Goal: Task Accomplishment & Management: Use online tool/utility

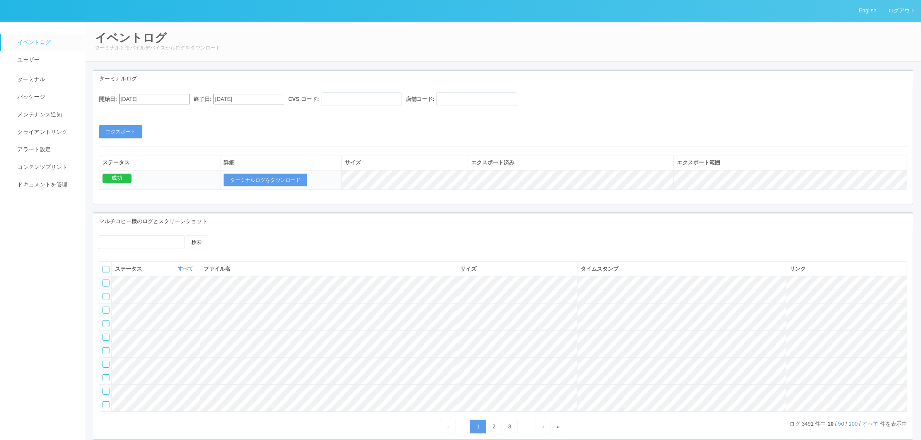
click at [50, 82] on link "ターミナル" at bounding box center [46, 78] width 90 height 19
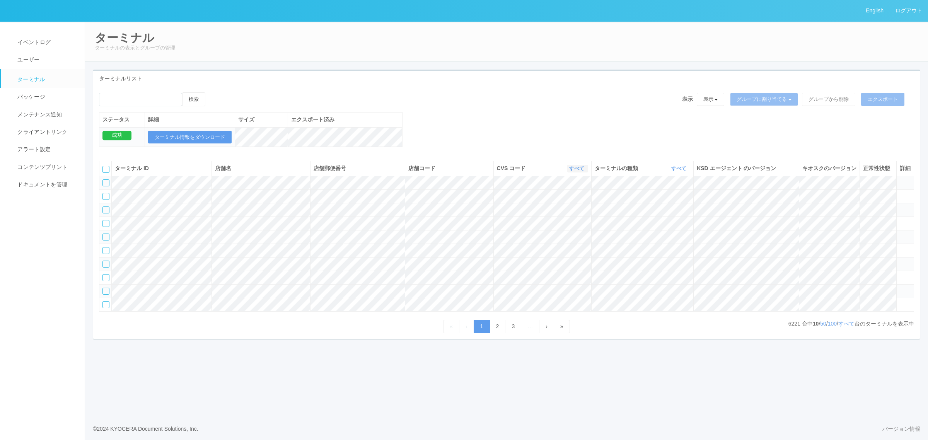
click at [576, 171] on link "すべて" at bounding box center [577, 169] width 17 height 6
click at [565, 219] on link "300021" at bounding box center [557, 214] width 61 height 10
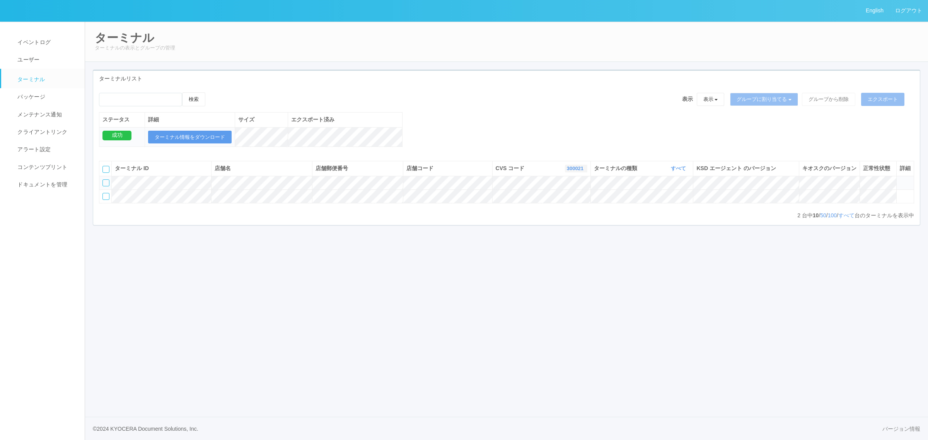
click at [577, 171] on link "300021" at bounding box center [576, 169] width 19 height 6
click at [562, 207] on link "300020" at bounding box center [556, 201] width 61 height 10
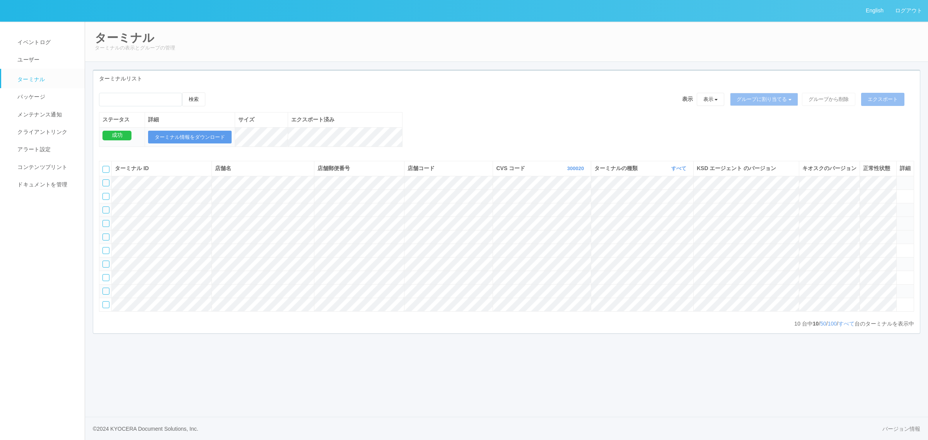
click at [900, 220] on span at bounding box center [900, 220] width 0 height 0
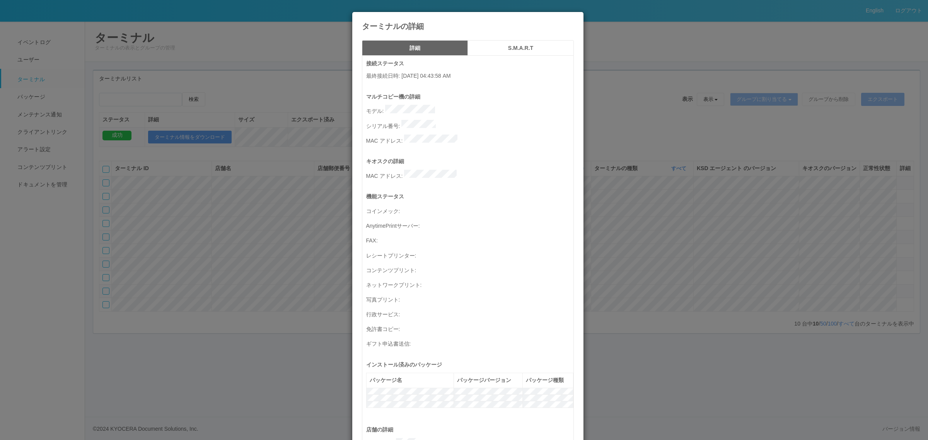
scroll to position [253, 0]
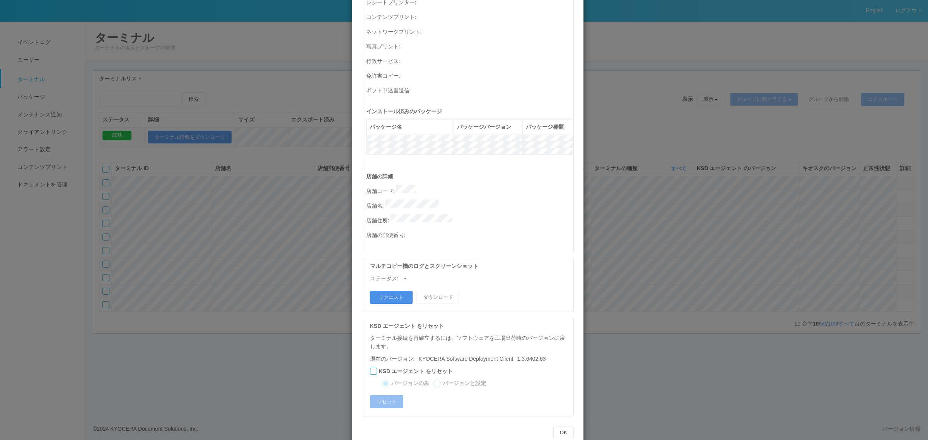
click at [386, 291] on button "リクエスト" at bounding box center [391, 297] width 43 height 13
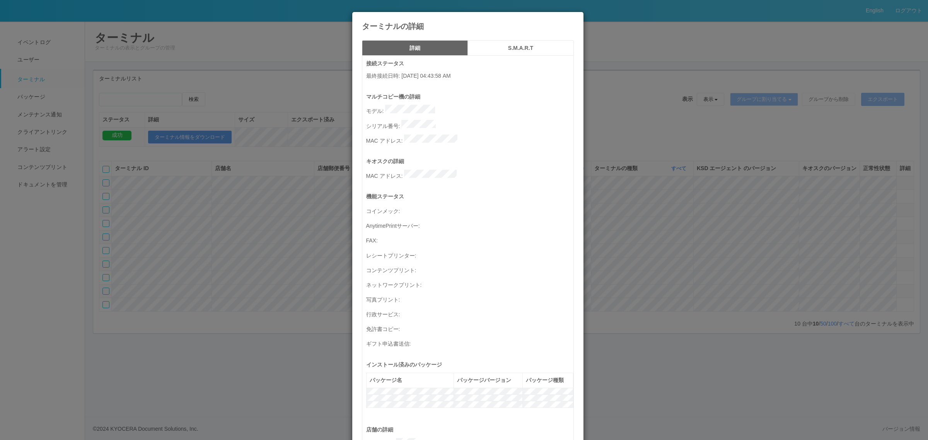
click at [633, 246] on div "ターミナルの詳細 詳細 S.M.A.R.T 接続ステータス 最終接続日時 : [DATE] 04:43:58 AM マルチコピー機の詳細 モデル : シリアル…" at bounding box center [464, 220] width 928 height 440
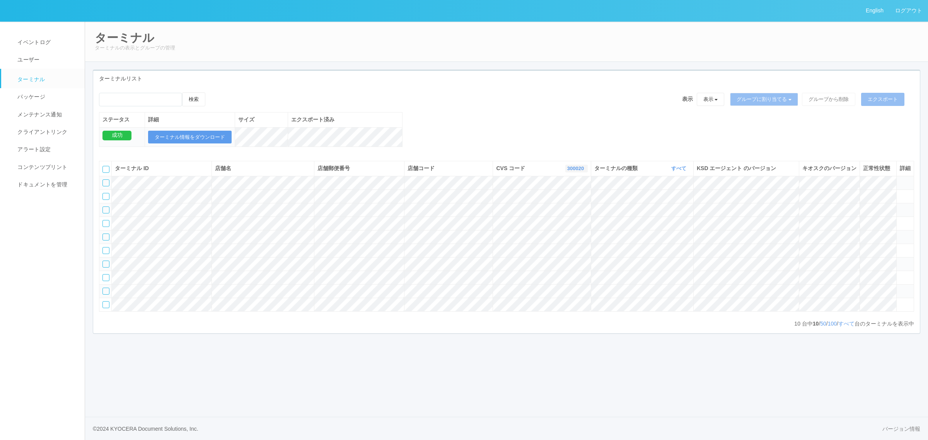
click at [570, 171] on link "300020" at bounding box center [576, 169] width 19 height 6
click at [563, 212] on link "115110" at bounding box center [556, 206] width 61 height 10
click at [573, 171] on link "115110" at bounding box center [576, 169] width 19 height 6
drag, startPoint x: 288, startPoint y: 406, endPoint x: 302, endPoint y: 422, distance: 21.1
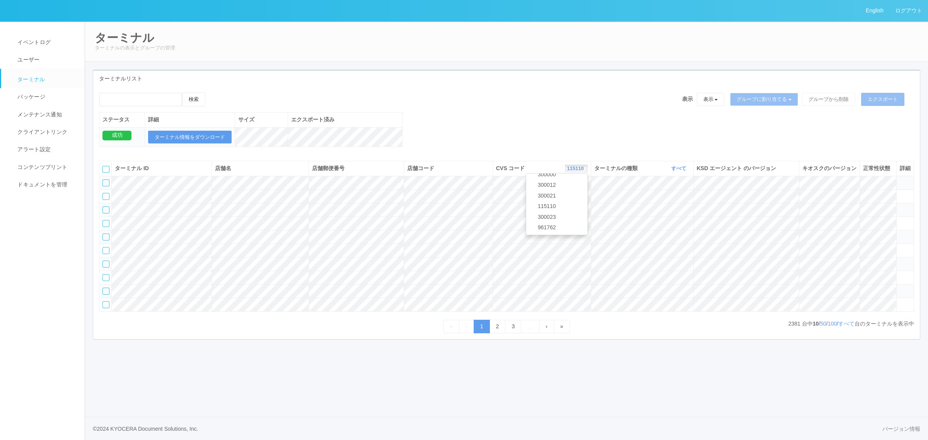
click at [288, 406] on div "English ログアウト イベントログ ユーザー ターミナル パッケージ メンテナンス通知 クライアントリンク アラート設定 コンテンツプリント ドキュメン…" at bounding box center [464, 220] width 928 height 440
click at [175, 409] on div "English ログアウト イベントログ ユーザー ターミナル パッケージ メンテナンス通知 クライアントリンク アラート設定 コンテンツプリント ドキュメン…" at bounding box center [464, 220] width 928 height 440
click at [591, 176] on th "ターミナルの種類 すべて 表示 すべて キオスク マルチコピー機" at bounding box center [642, 168] width 102 height 15
click at [579, 175] on th "CVS コード 115110 表示 すべて 300024 300036 300035 300037 300034 300033 300032 300031 3…" at bounding box center [542, 168] width 98 height 15
click at [584, 171] on icon "button" at bounding box center [585, 169] width 2 height 6
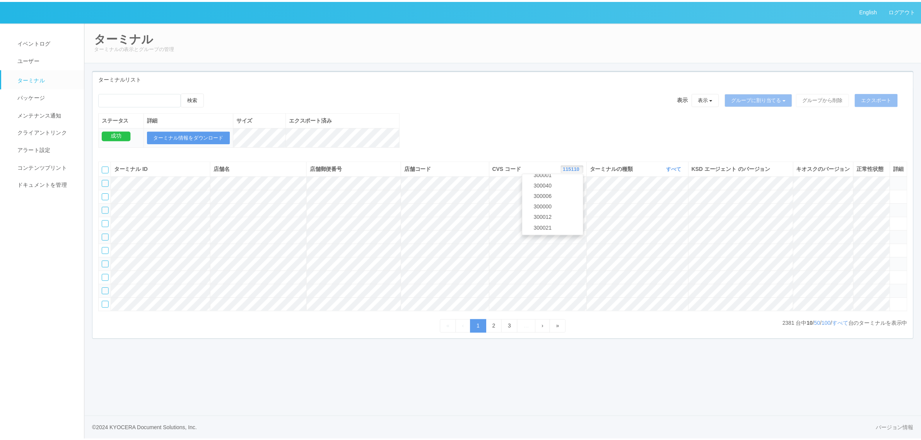
scroll to position [297, 0]
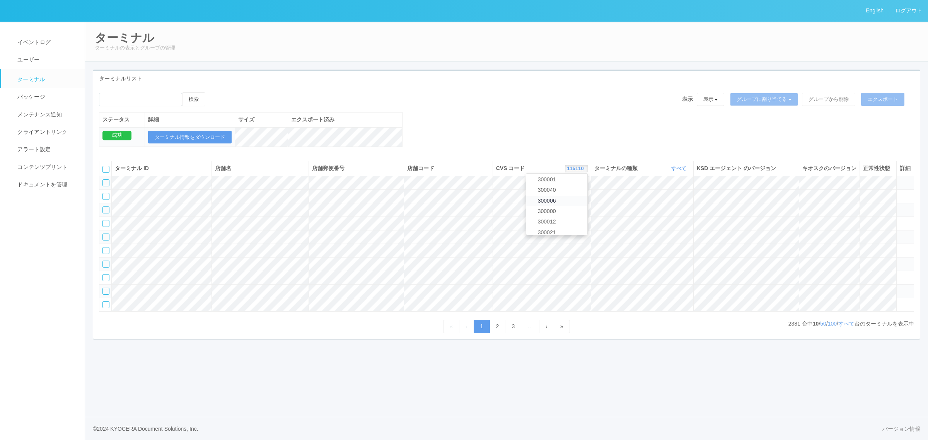
click at [556, 204] on span "300006" at bounding box center [545, 201] width 22 height 6
drag, startPoint x: 679, startPoint y: 176, endPoint x: 677, endPoint y: 180, distance: 4.3
click at [678, 171] on link "すべて" at bounding box center [679, 169] width 17 height 6
click at [666, 206] on link "キオスク" at bounding box center [659, 201] width 61 height 10
click at [855, 328] on p "123 台中 10 / 50 / 100 / すべて 台のターミナルを表示中" at bounding box center [853, 324] width 123 height 8
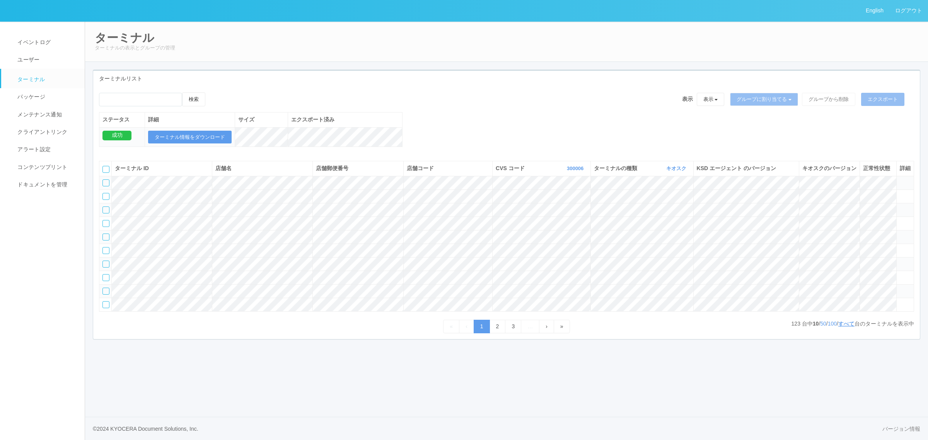
click at [846, 327] on link "すべて" at bounding box center [846, 324] width 16 height 6
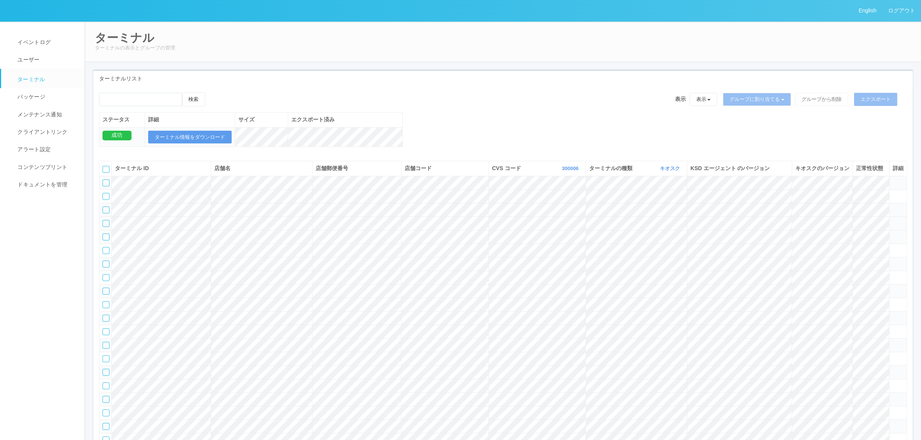
click at [893, 220] on icon at bounding box center [893, 220] width 0 height 0
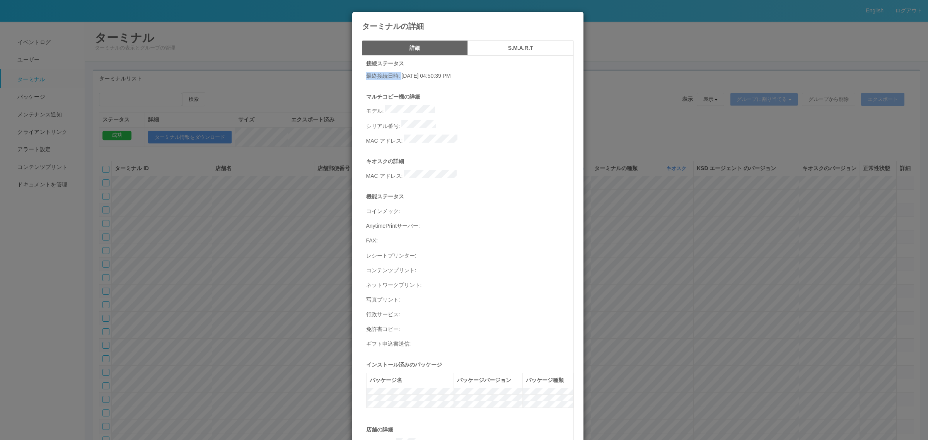
drag, startPoint x: 399, startPoint y: 78, endPoint x: 497, endPoint y: 85, distance: 98.5
click at [497, 85] on div "接続ステータス 最終接続日時 : [DATE] 04:50:39 PM" at bounding box center [469, 76] width 207 height 33
copy p "最終接続日時 :"
drag, startPoint x: 311, startPoint y: 203, endPoint x: 309, endPoint y: 215, distance: 11.7
click at [311, 204] on div "ターミナルの詳細 詳細 S.M.A.R.T 接続ステータス 最終接続日時 : [DATE] 04:50:39 PM マルチコピー機の詳細 モデル : シリアル…" at bounding box center [464, 220] width 928 height 440
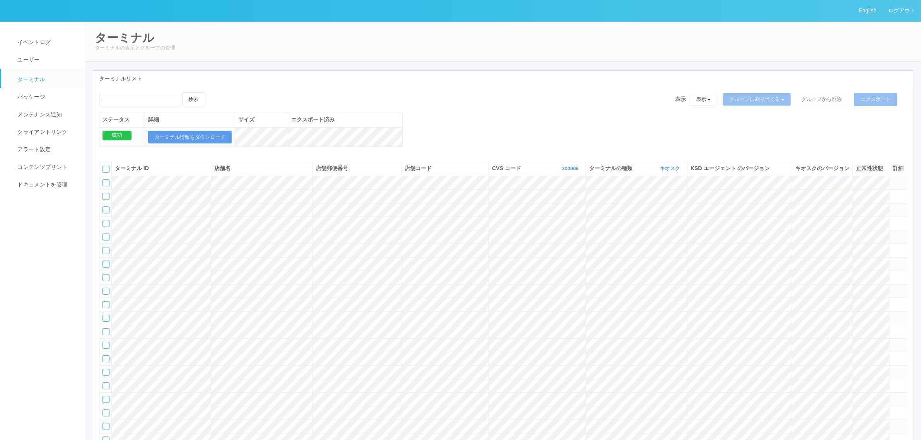
click at [847, 230] on tr at bounding box center [503, 224] width 808 height 14
click at [893, 220] on icon at bounding box center [893, 220] width 0 height 0
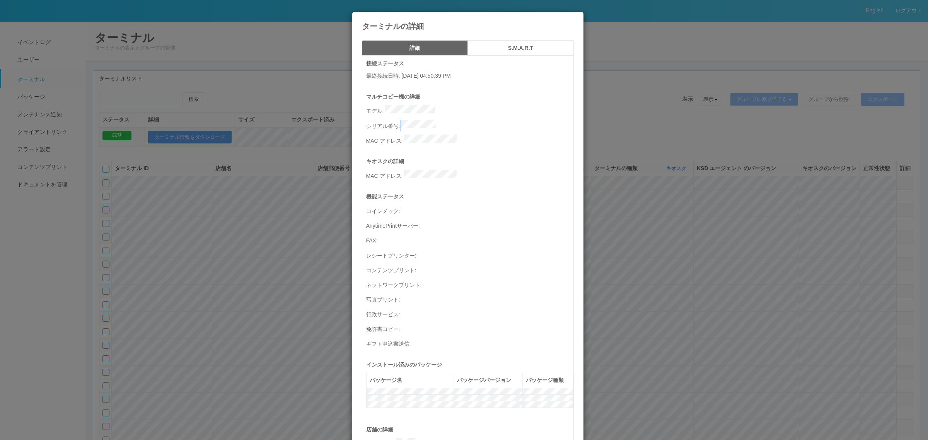
drag, startPoint x: 398, startPoint y: 122, endPoint x: 448, endPoint y: 123, distance: 50.3
click at [448, 123] on p "シリアル番号 :" at bounding box center [469, 125] width 207 height 11
copy p
click at [624, 136] on div "ターミナルの詳細 詳細 S.M.A.R.T 接続ステータス 最終接続日時 : [DATE] 04:50:39 PM マルチコピー機の詳細 モデル : シリアル…" at bounding box center [464, 220] width 928 height 440
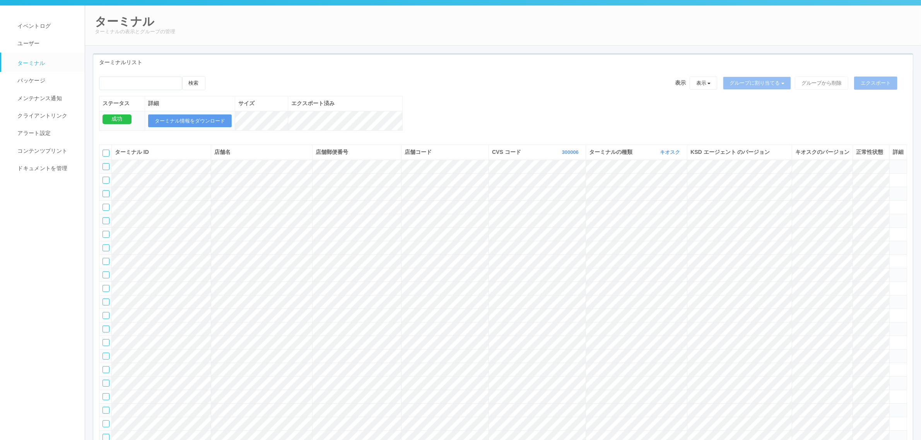
scroll to position [0, 0]
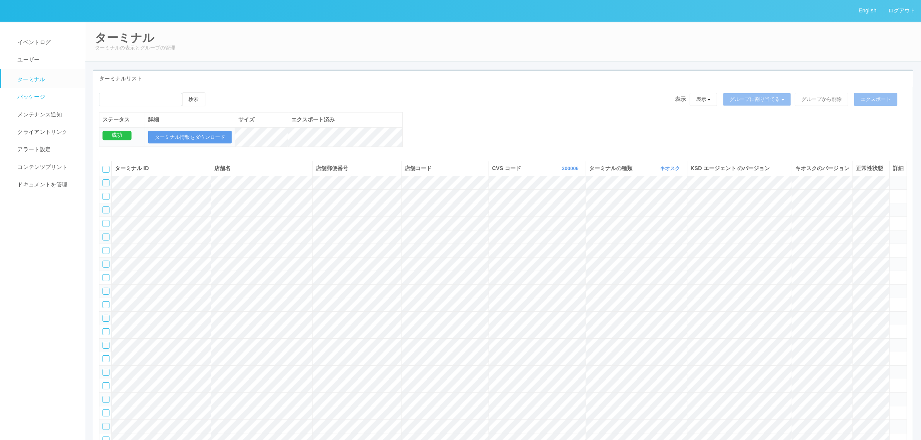
click at [53, 96] on link "パッケージ" at bounding box center [46, 96] width 90 height 17
